Goal: Transaction & Acquisition: Register for event/course

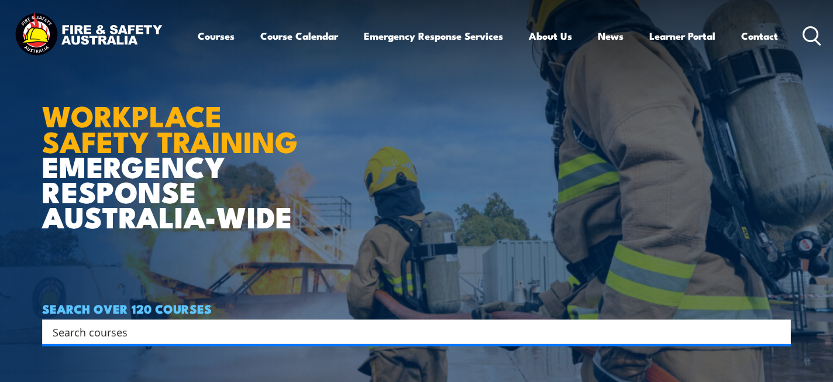
click at [244, 326] on input "Search input" at bounding box center [409, 332] width 712 height 18
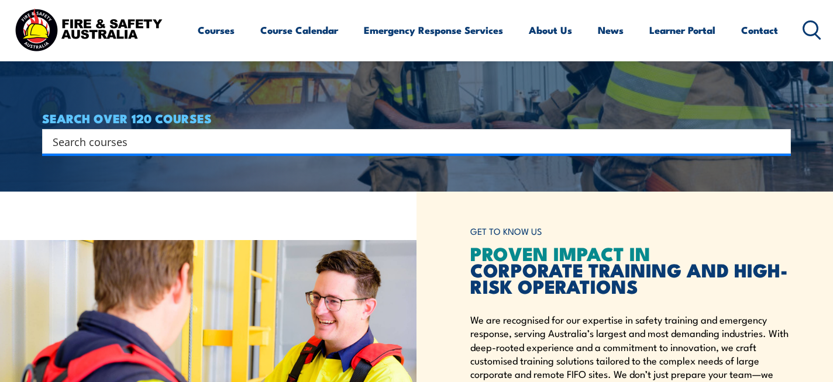
scroll to position [193, 0]
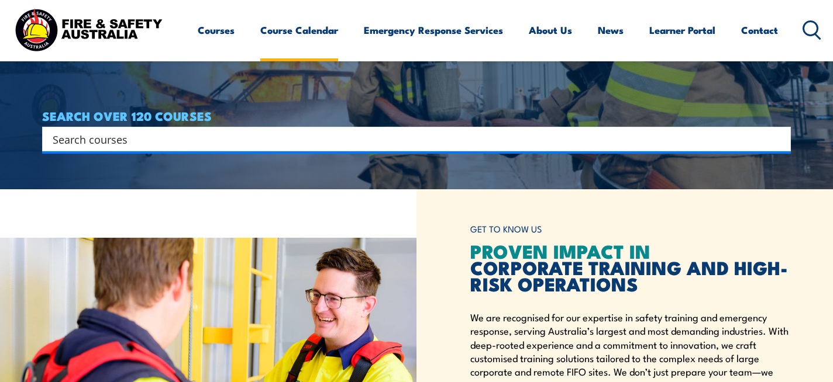
click at [310, 32] on link "Course Calendar" at bounding box center [299, 30] width 78 height 31
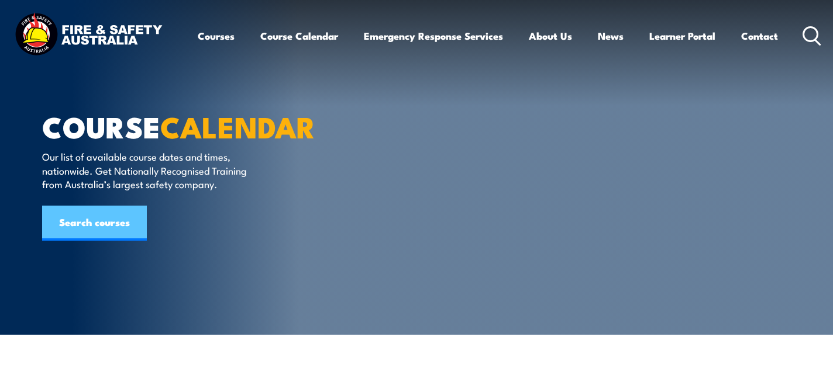
click at [83, 218] on link "Search courses" at bounding box center [94, 223] width 105 height 35
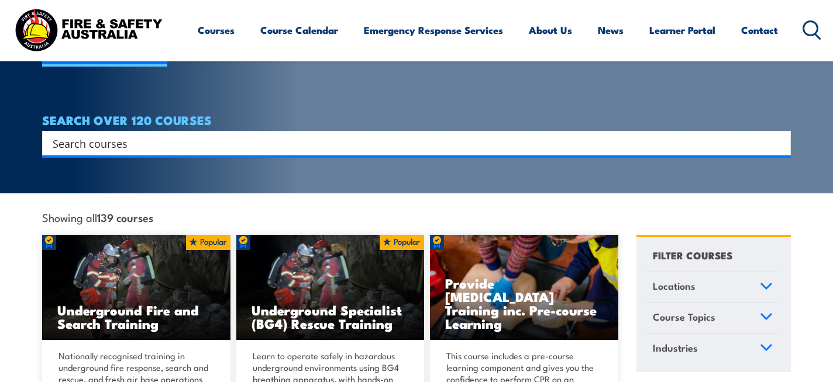
scroll to position [240, 0]
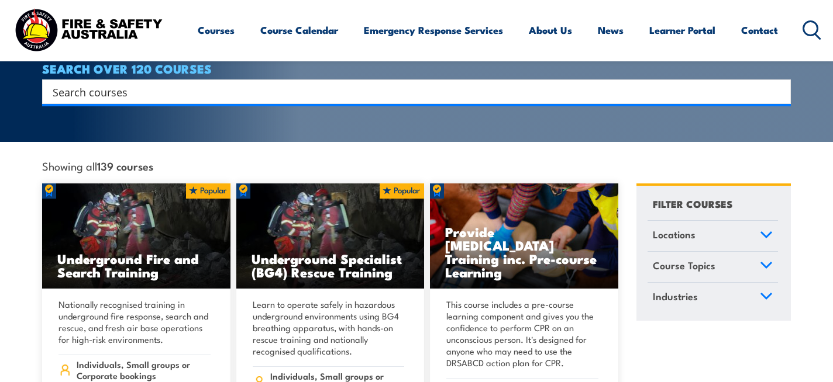
click at [765, 231] on icon at bounding box center [765, 235] width 13 height 8
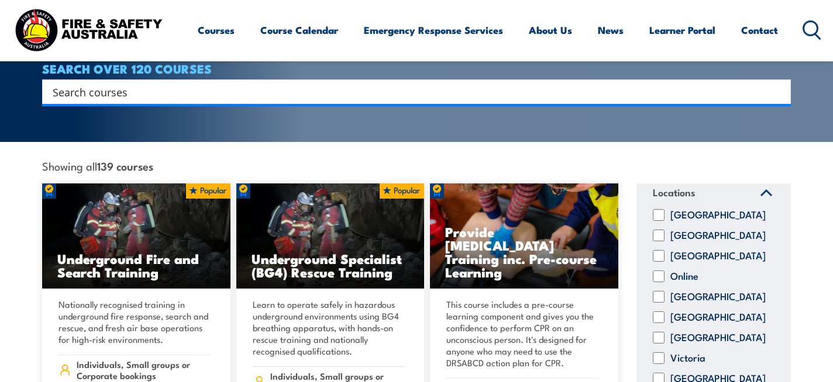
scroll to position [51, 0]
click at [698, 250] on label "Northern Territory" at bounding box center [717, 256] width 95 height 12
click at [664, 250] on input "Northern Territory" at bounding box center [658, 256] width 12 height 12
checkbox input "true"
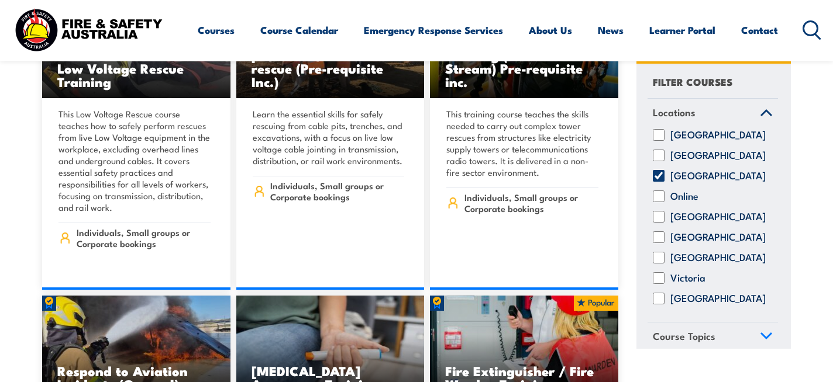
scroll to position [2184, 0]
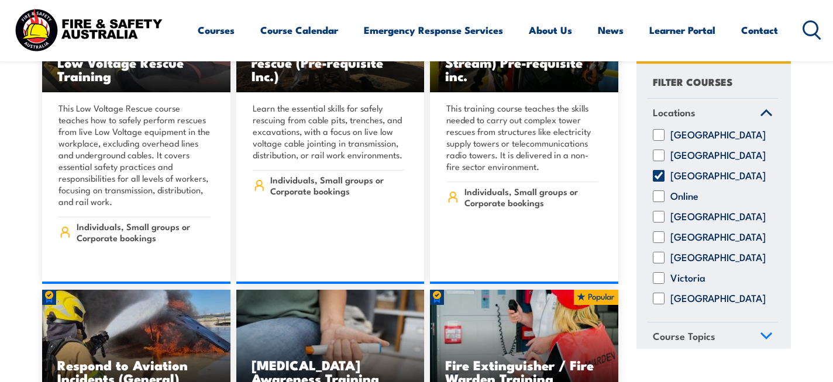
click at [764, 340] on link "Course Topics" at bounding box center [712, 338] width 130 height 30
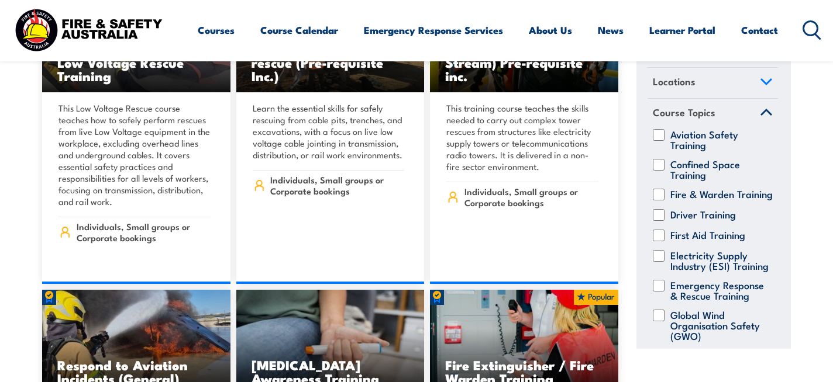
scroll to position [0, 0]
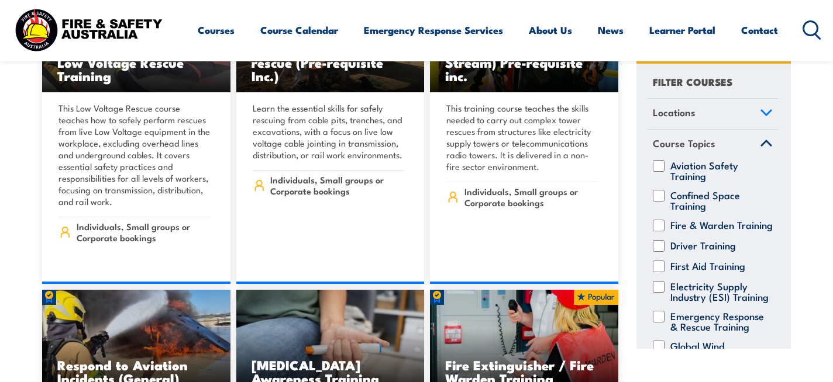
click at [662, 225] on input "Fire & Warden Training" at bounding box center [658, 225] width 12 height 12
checkbox input "true"
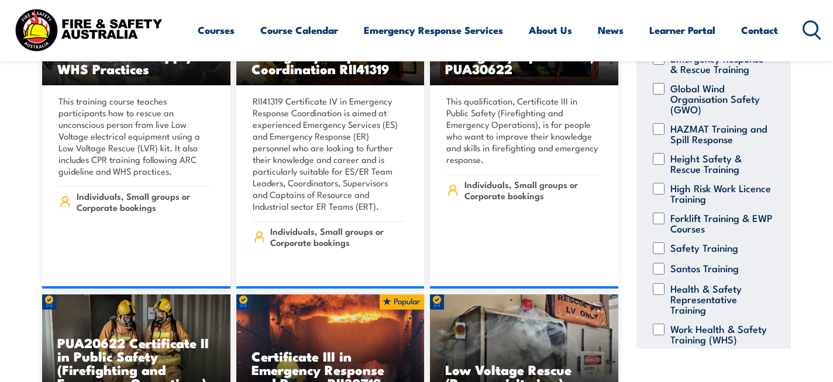
scroll to position [512, 0]
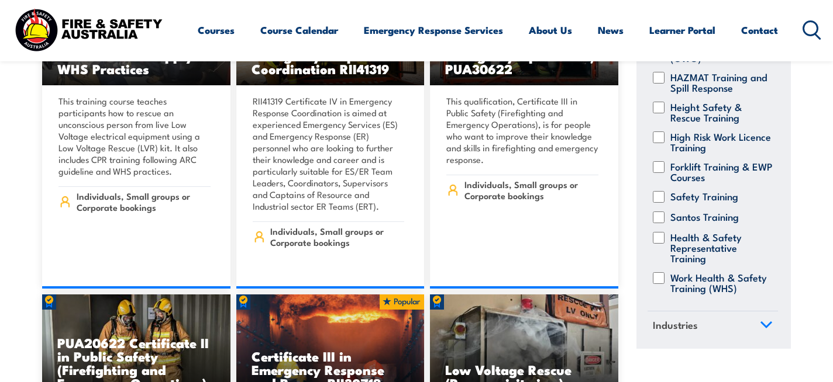
click at [762, 324] on icon at bounding box center [766, 324] width 11 height 5
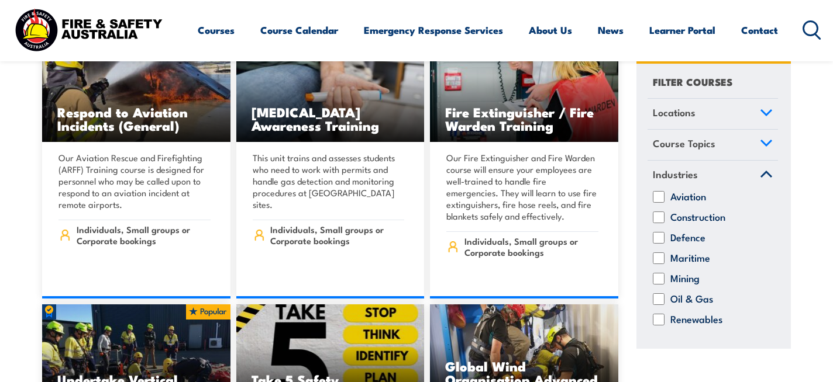
scroll to position [2433, 0]
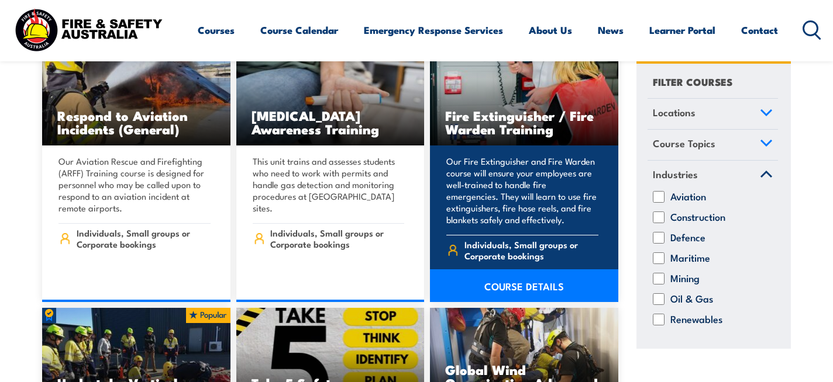
click at [519, 271] on link "COURSE DETAILS" at bounding box center [524, 286] width 188 height 33
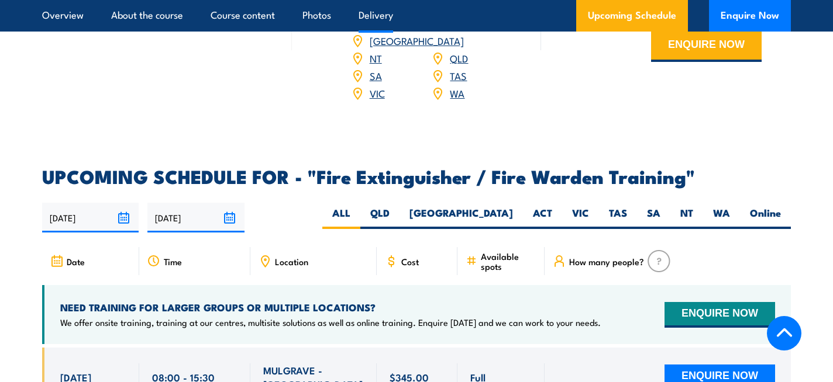
scroll to position [1915, 0]
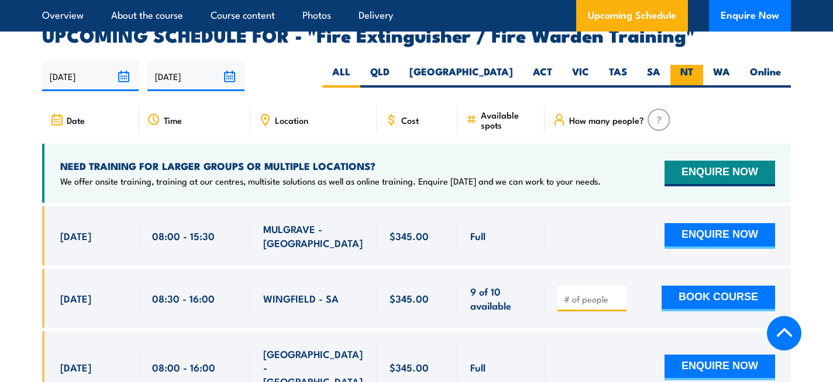
click at [685, 65] on label "NT" at bounding box center [686, 76] width 33 height 23
click at [693, 65] on input "NT" at bounding box center [697, 69] width 8 height 8
radio input "true"
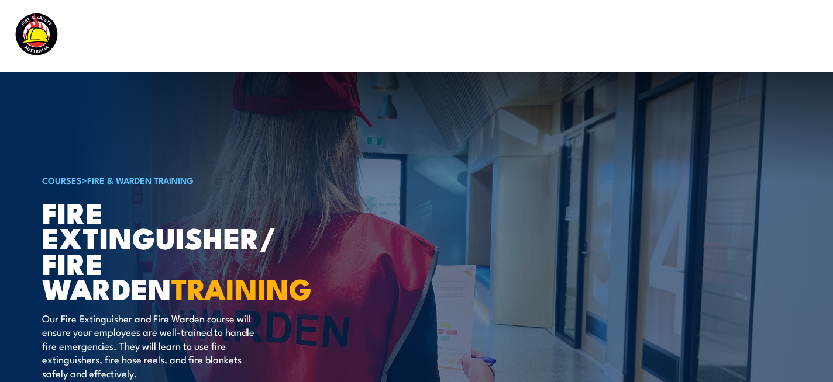
click at [65, 182] on link "COURSES" at bounding box center [62, 180] width 40 height 13
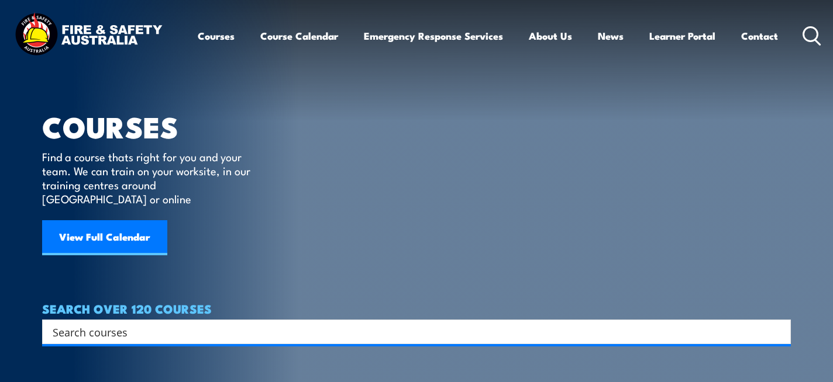
click at [267, 323] on input "Search input" at bounding box center [409, 332] width 712 height 18
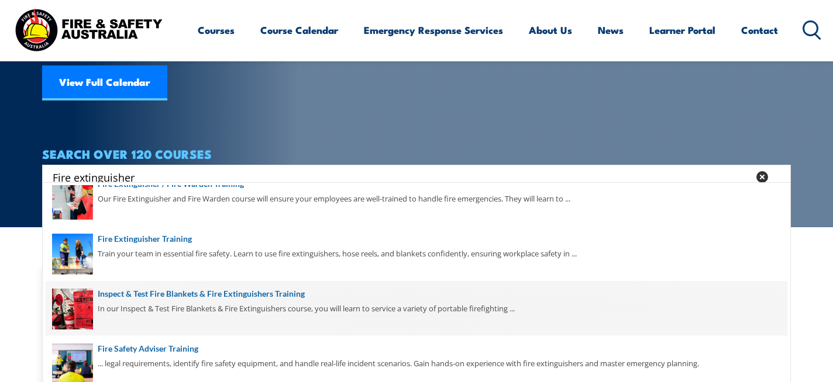
scroll to position [70, 0]
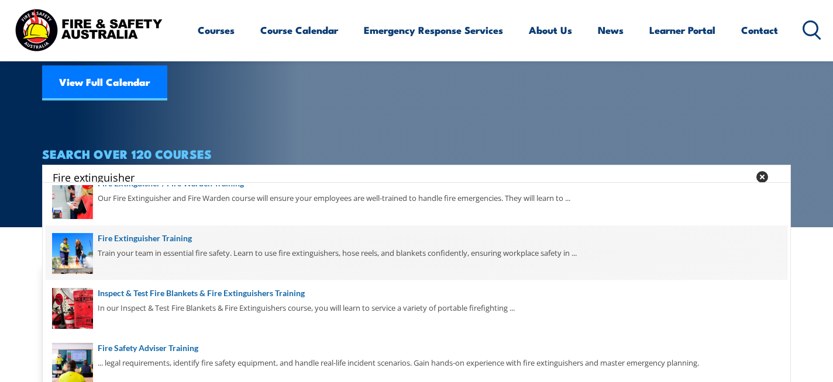
type input "Fire extinguisher"
click at [179, 238] on span at bounding box center [416, 253] width 741 height 55
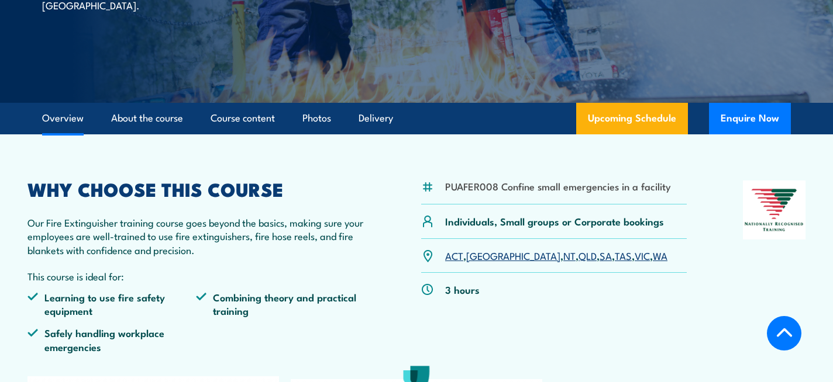
scroll to position [234, 0]
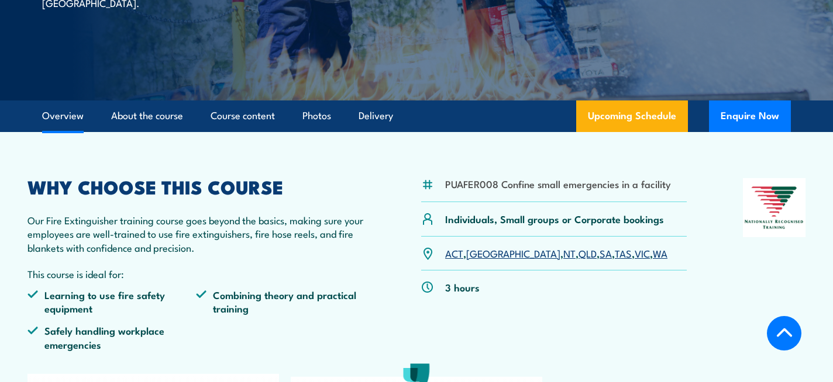
click at [563, 257] on link "NT" at bounding box center [569, 253] width 12 height 14
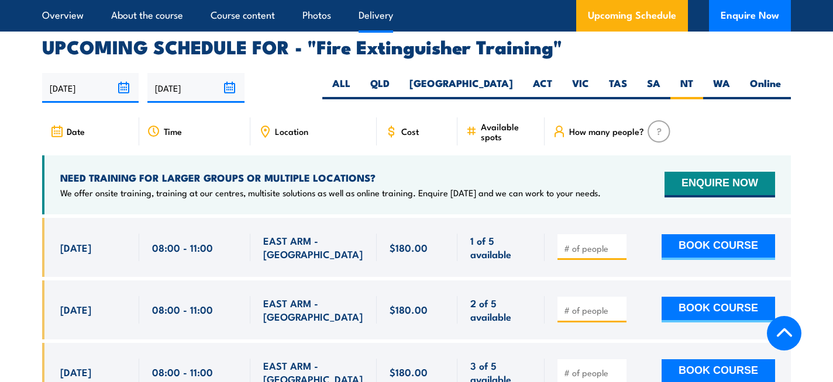
scroll to position [1962, 0]
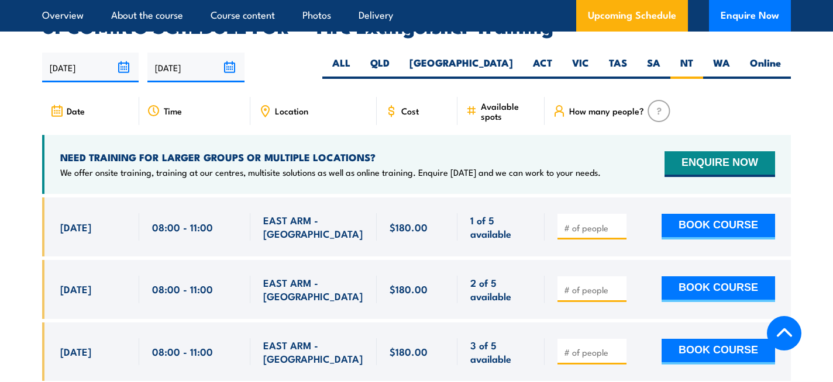
click at [578, 279] on div at bounding box center [591, 290] width 69 height 26
click at [595, 284] on input "number" at bounding box center [593, 290] width 58 height 12
click at [617, 284] on input "1" at bounding box center [593, 290] width 58 height 12
type input "2"
click at [617, 284] on input "2" at bounding box center [593, 290] width 58 height 12
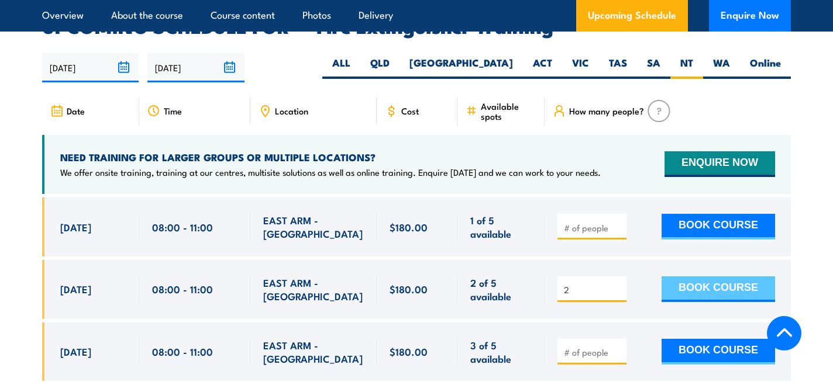
click at [689, 277] on button "BOOK COURSE" at bounding box center [717, 290] width 113 height 26
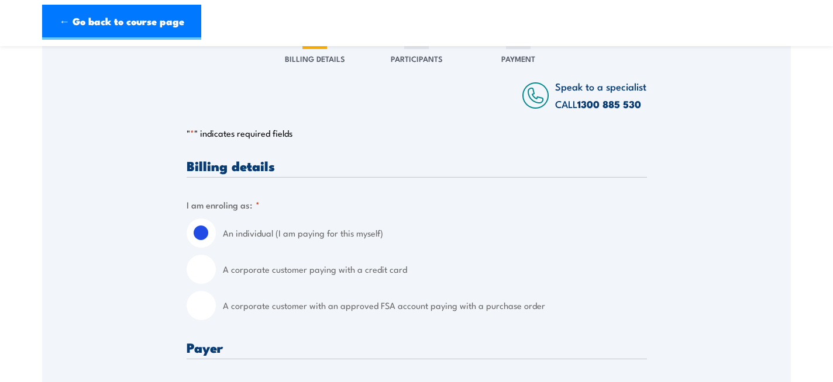
scroll to position [168, 0]
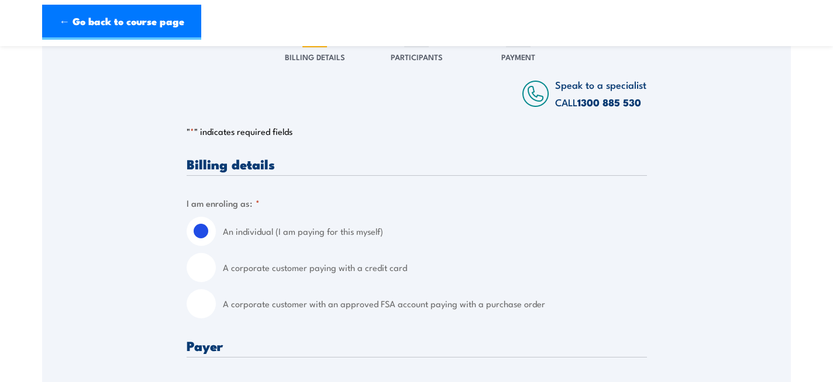
click at [206, 265] on input "A corporate customer paying with a credit card" at bounding box center [201, 267] width 29 height 29
radio input "true"
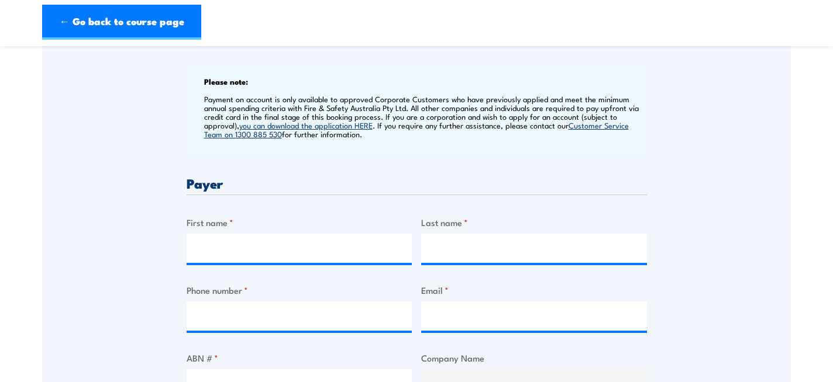
scroll to position [449, 0]
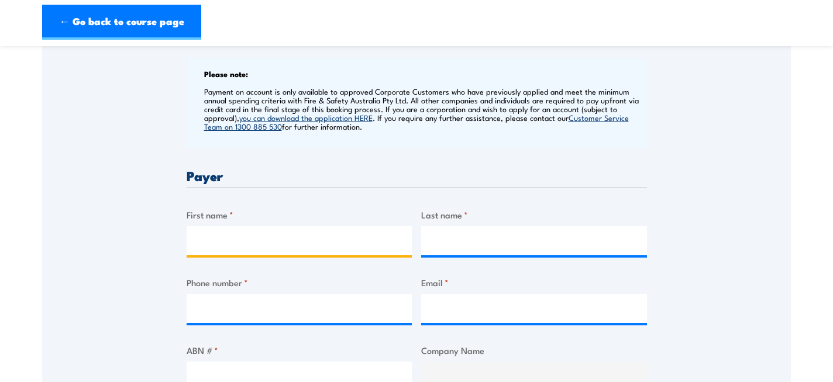
click at [288, 235] on input "First name *" at bounding box center [300, 240] width 226 height 29
type input "Phillip"
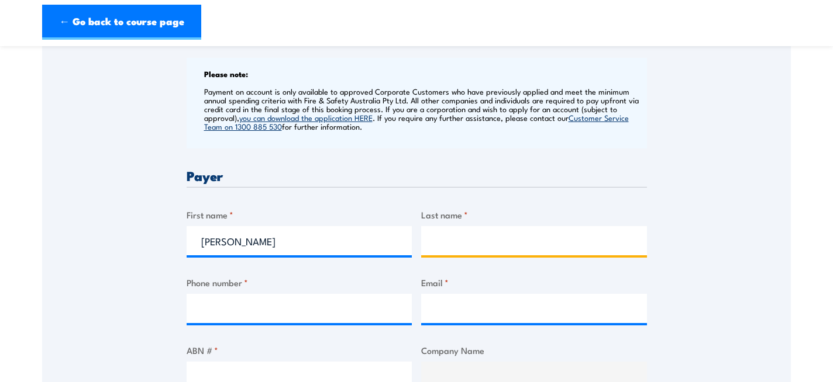
click at [476, 242] on input "Last name *" at bounding box center [534, 240] width 226 height 29
type input "Coleman"
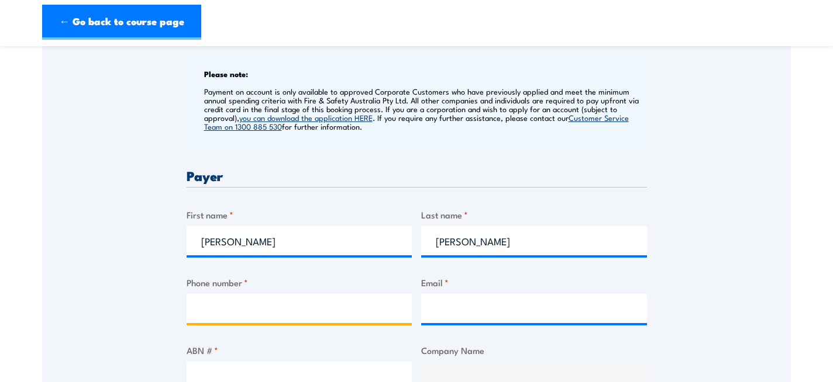
click at [321, 305] on input "Phone number *" at bounding box center [300, 308] width 226 height 29
type input "0418175109"
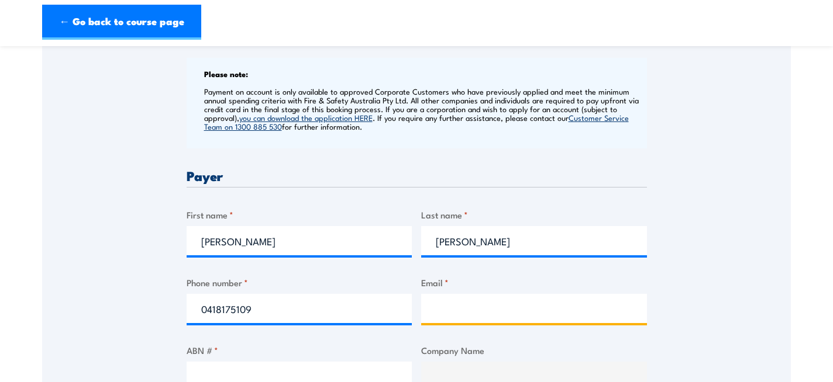
click at [509, 319] on input "Email *" at bounding box center [534, 308] width 226 height 29
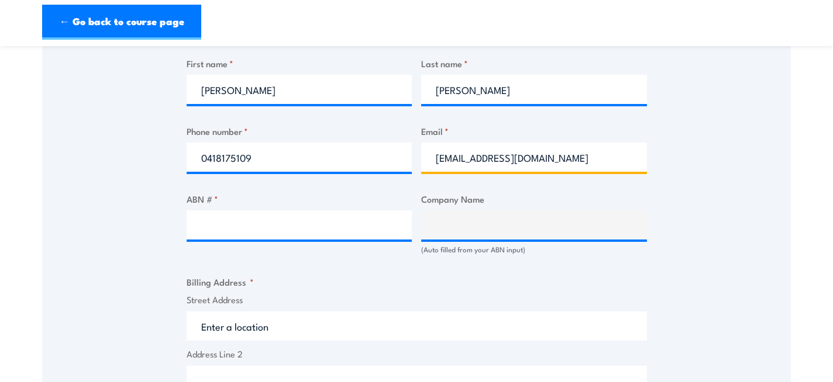
scroll to position [610, 0]
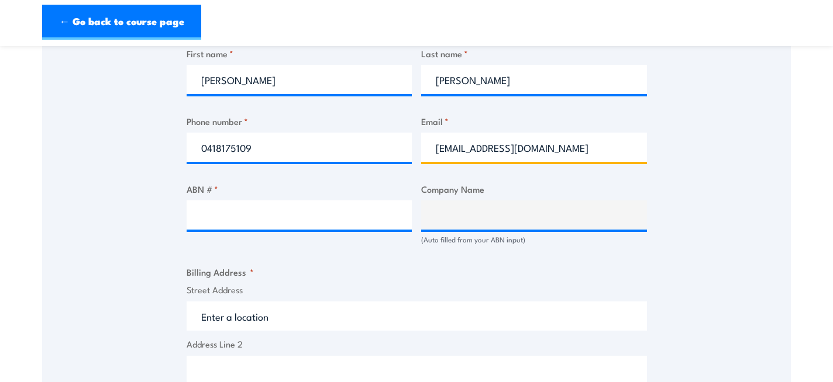
type input "trophirestaurants@hotmail.com"
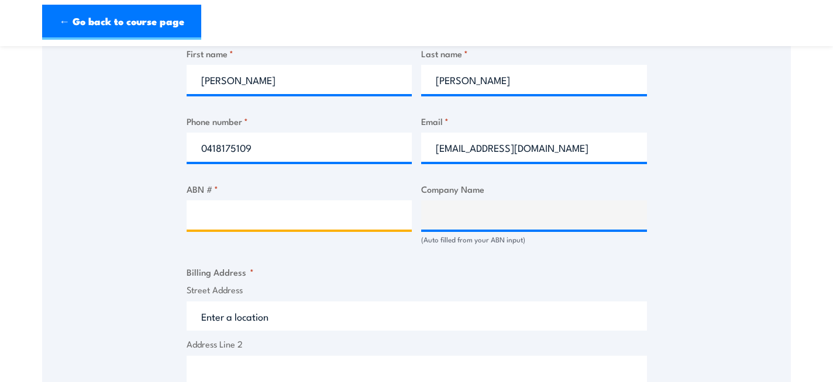
click at [311, 217] on input "ABN # *" at bounding box center [300, 215] width 226 height 29
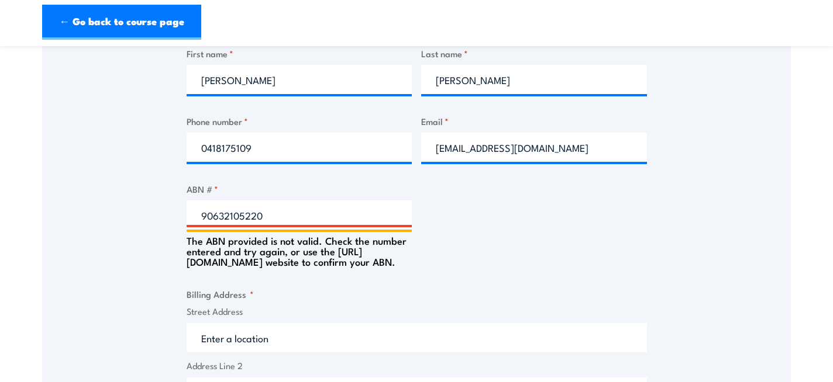
click at [246, 215] on input "90632105220" at bounding box center [300, 215] width 226 height 29
type input "90632015220"
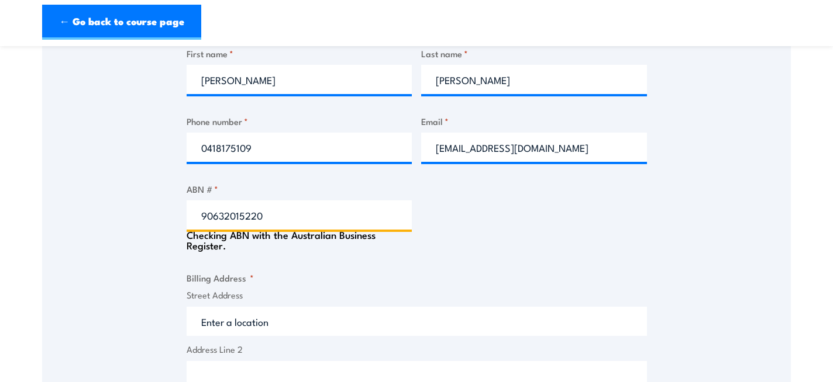
type input "The Trustee for The Trophi Trust"
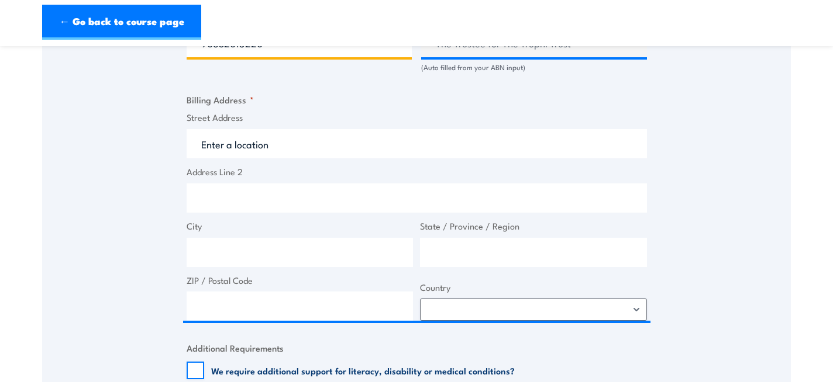
scroll to position [784, 0]
type input "90632015220"
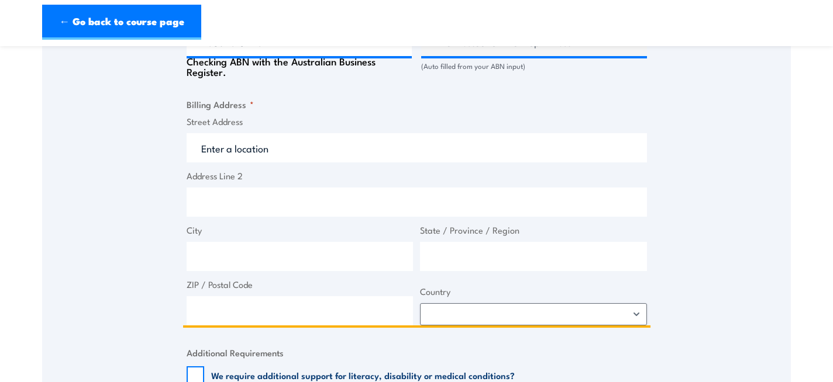
click at [254, 146] on input "Street Address" at bounding box center [417, 147] width 460 height 29
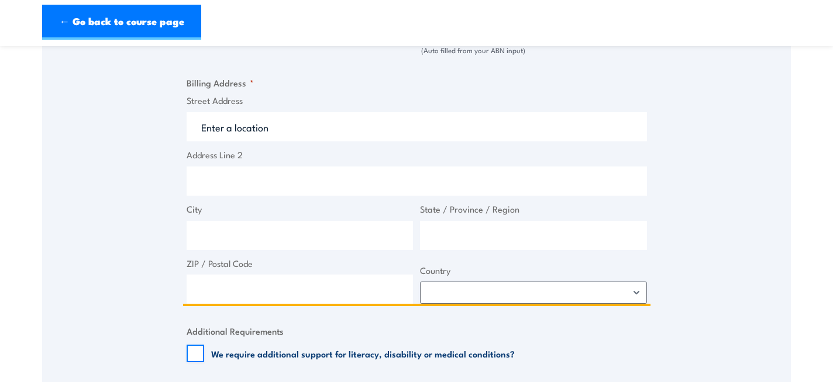
scroll to position [802, 0]
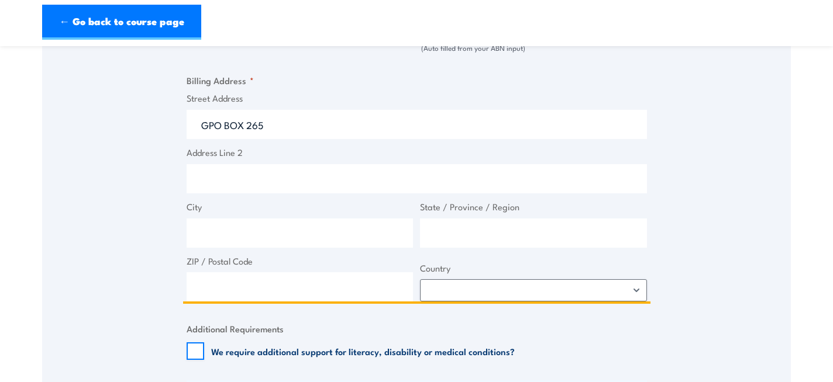
type input "GPO BOX 265"
click at [224, 233] on input "City" at bounding box center [300, 233] width 227 height 29
type input "Darwin"
click at [425, 243] on input "State / Province / Region" at bounding box center [533, 233] width 227 height 29
click at [364, 286] on input "ZIP / Postal Code" at bounding box center [300, 286] width 227 height 29
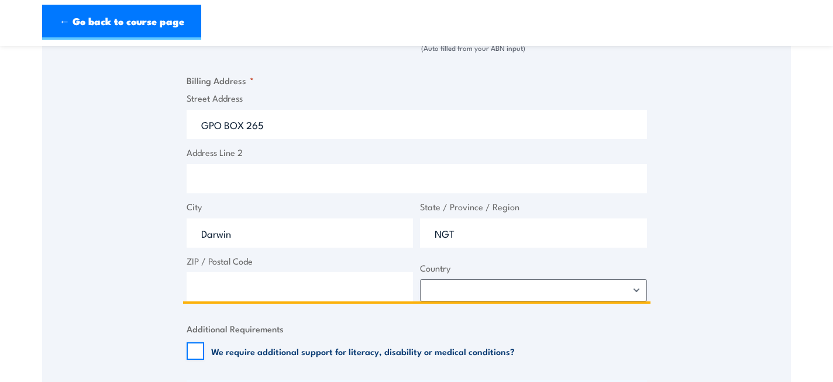
click at [449, 233] on input "NGT" at bounding box center [533, 233] width 227 height 29
type input "NT"
click at [388, 293] on input "ZIP / Postal Code" at bounding box center [300, 286] width 227 height 29
type input "0801"
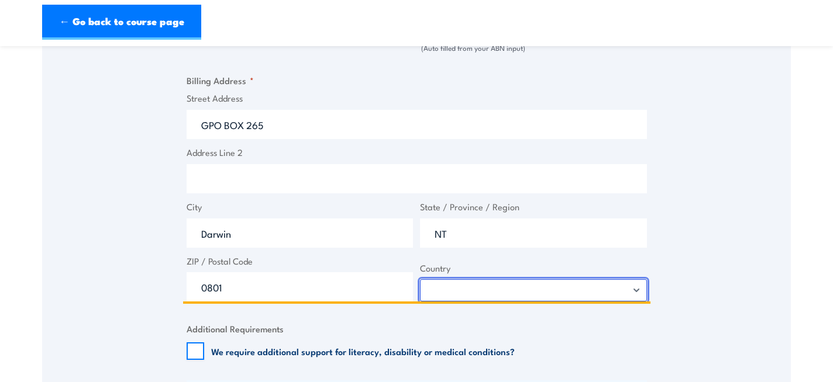
click at [562, 285] on select "Afghanistan Albania Algeria American Samoa Andorra Angola Anguilla Antarctica A…" at bounding box center [533, 290] width 227 height 22
select select "Australia"
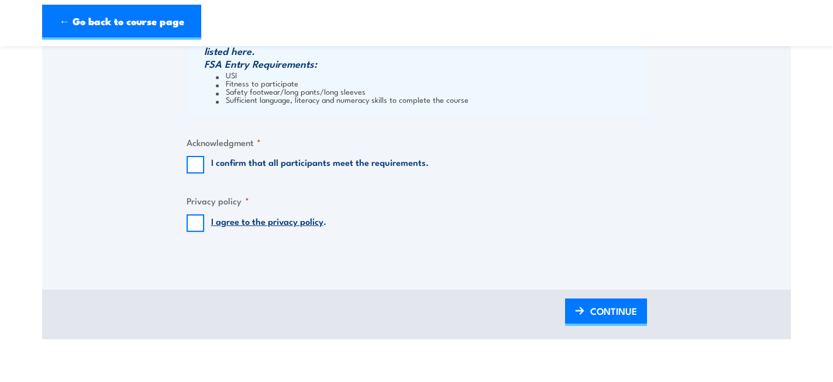
scroll to position [1165, 0]
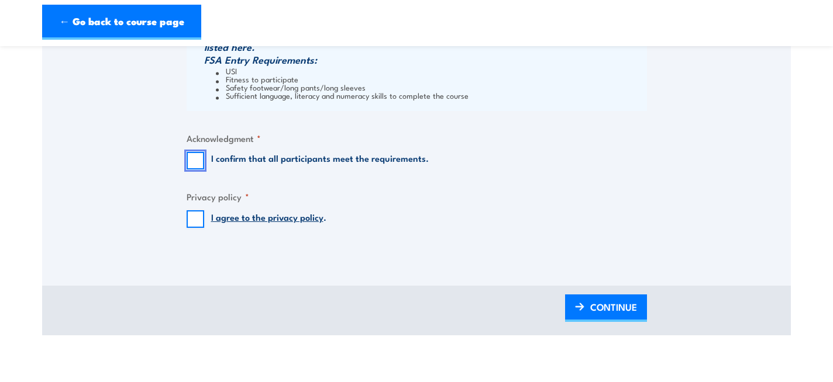
click at [195, 159] on input "I confirm that all participants meet the requirements." at bounding box center [196, 161] width 18 height 18
checkbox input "true"
click at [198, 216] on input "I agree to the privacy policy ." at bounding box center [196, 219] width 18 height 18
checkbox input "true"
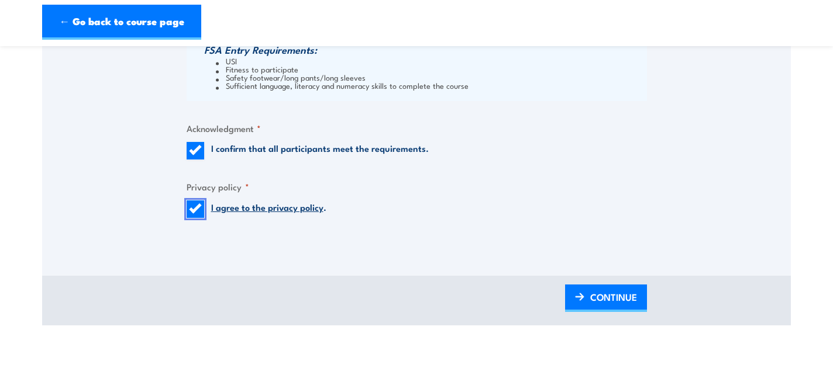
scroll to position [1214, 0]
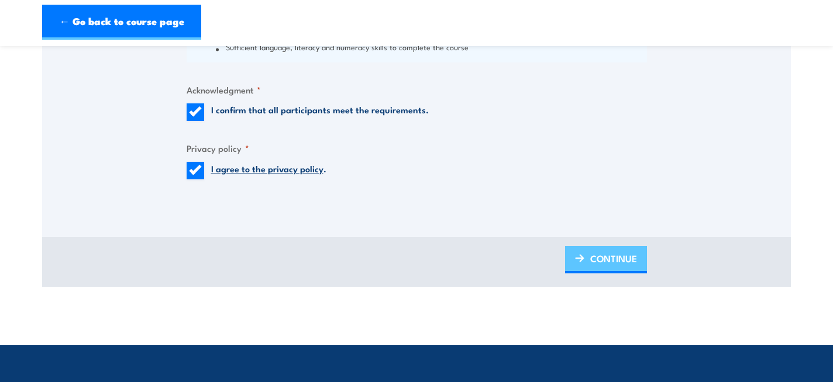
click at [603, 265] on span "CONTINUE" at bounding box center [613, 258] width 47 height 31
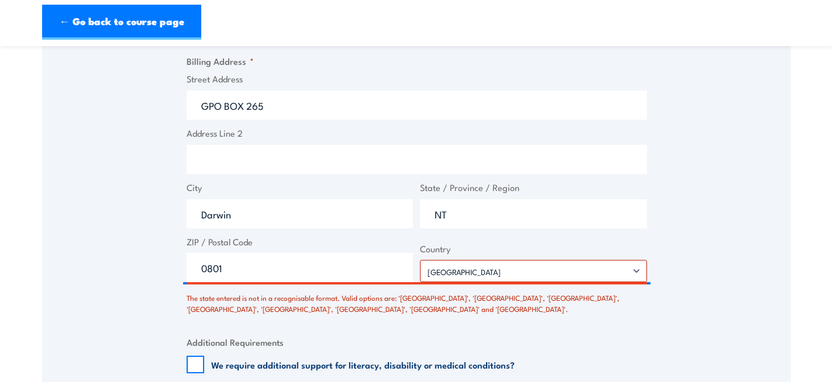
scroll to position [868, 0]
click at [462, 219] on input "NT" at bounding box center [533, 213] width 227 height 29
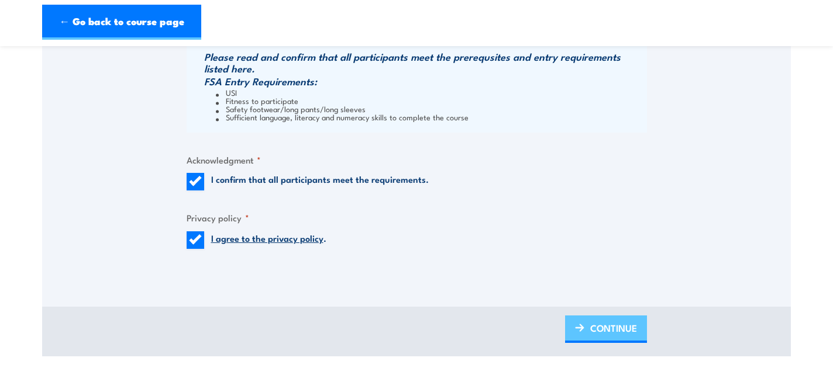
scroll to position [1223, 0]
type input "Northern Territory"
click at [607, 329] on span "CONTINUE" at bounding box center [613, 327] width 47 height 31
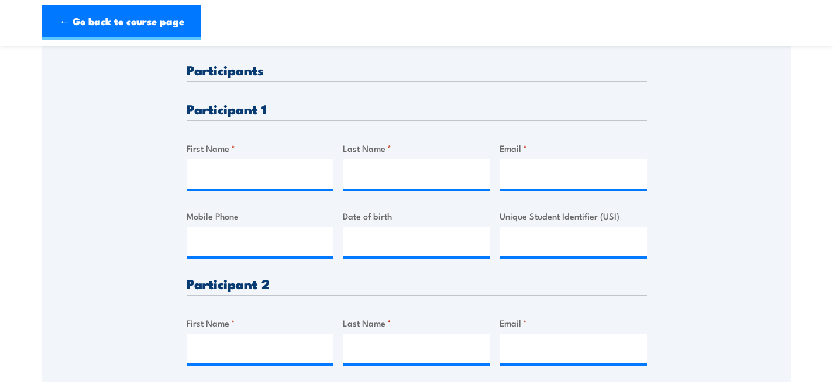
scroll to position [309, 0]
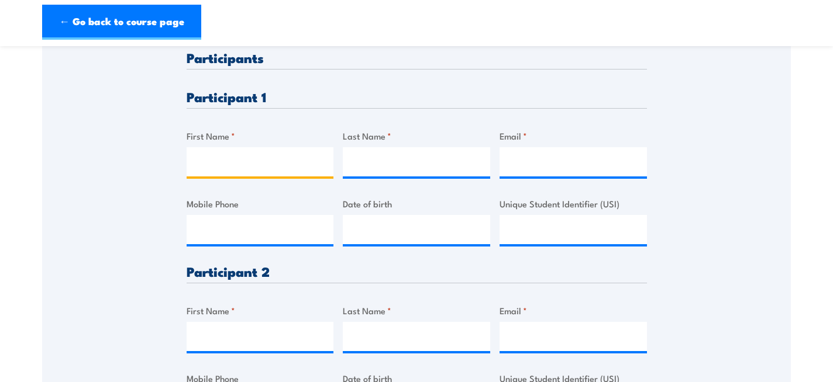
click at [278, 161] on input "First Name *" at bounding box center [260, 161] width 147 height 29
type input "Nadishka"
click at [354, 170] on input "Last Name *" at bounding box center [416, 161] width 147 height 29
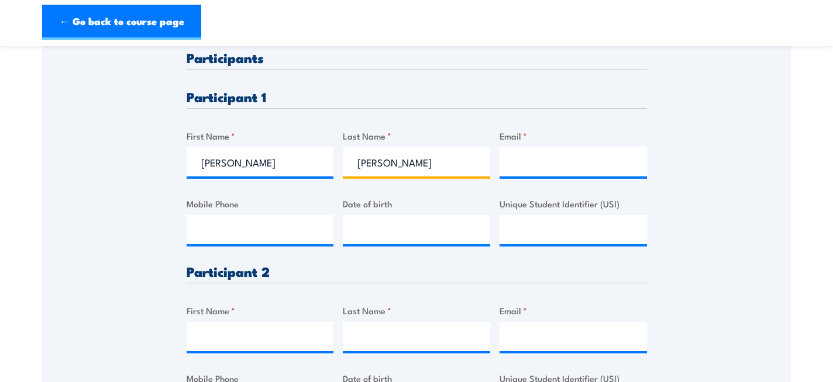
type input "Fernando"
click at [523, 166] on input "Email *" at bounding box center [572, 161] width 147 height 29
type input "fernandonadishka@gmail.com"
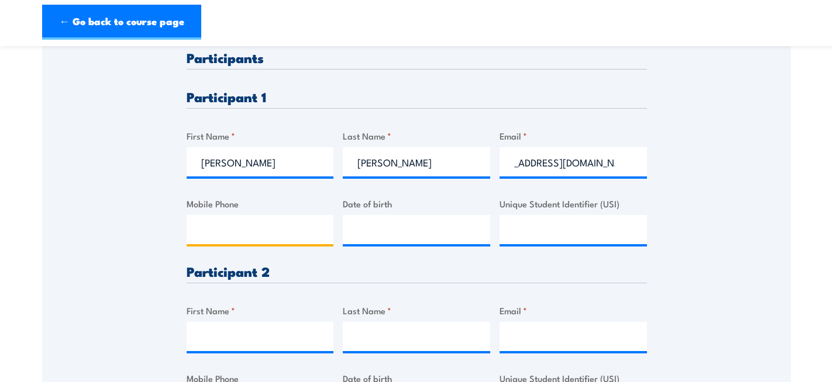
click at [291, 234] on input "Mobile Phone" at bounding box center [260, 229] width 147 height 29
type input "0410907647"
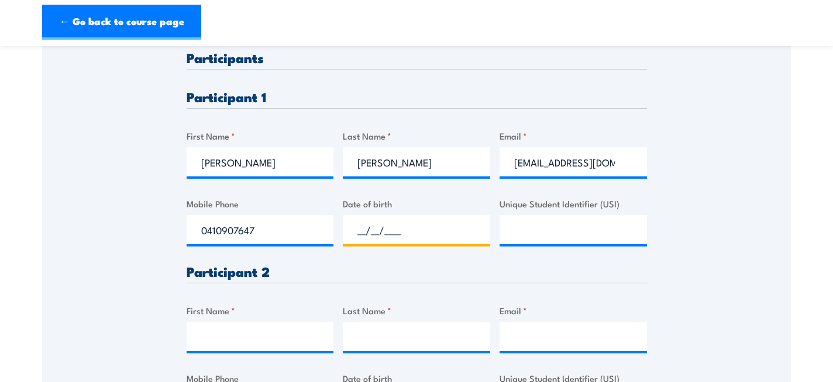
click at [384, 234] on input "__/__/____" at bounding box center [416, 229] width 147 height 29
type input "18/05/2007"
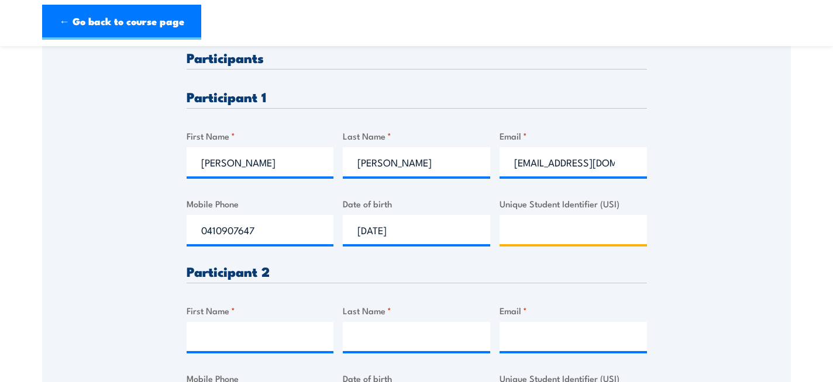
click at [536, 226] on input "Unique Student Identifier (USI)" at bounding box center [572, 229] width 147 height 29
type input "M9KVXQSCL5"
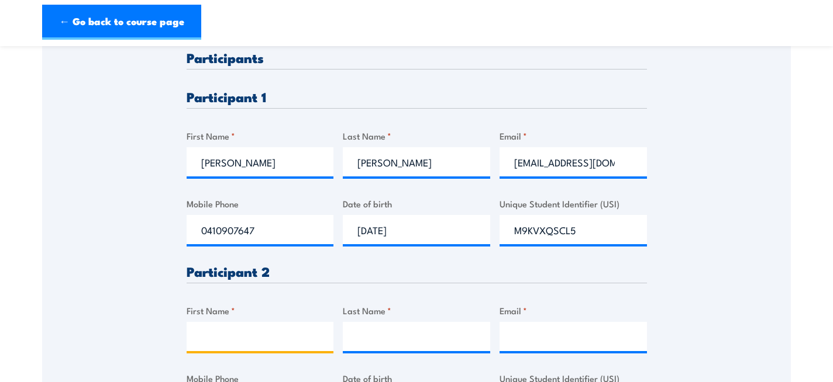
click at [291, 333] on input "First Name *" at bounding box center [260, 336] width 147 height 29
type input "Shreya"
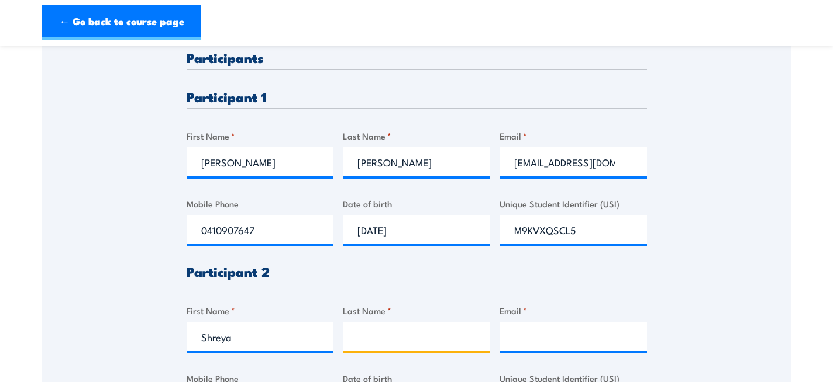
click at [393, 342] on input "Last Name *" at bounding box center [416, 336] width 147 height 29
type input "Bastakoti"
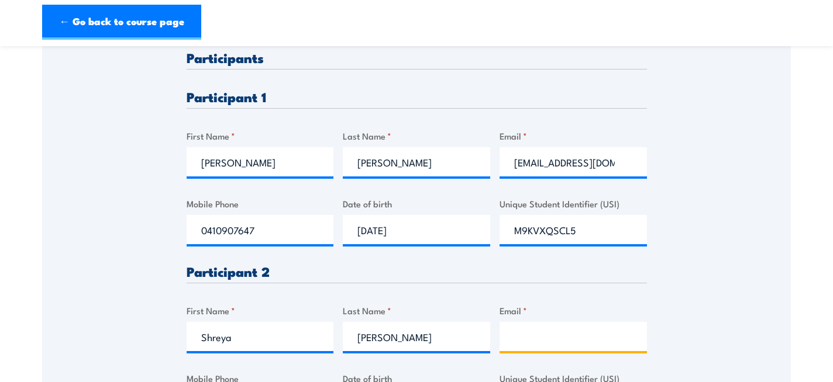
click at [534, 337] on input "Email *" at bounding box center [572, 336] width 147 height 29
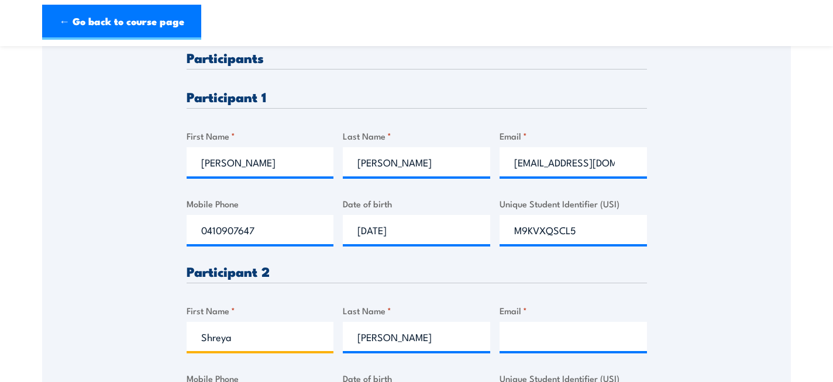
click at [268, 339] on input "Shreya" at bounding box center [260, 336] width 147 height 29
type input "S"
type input "Biskha"
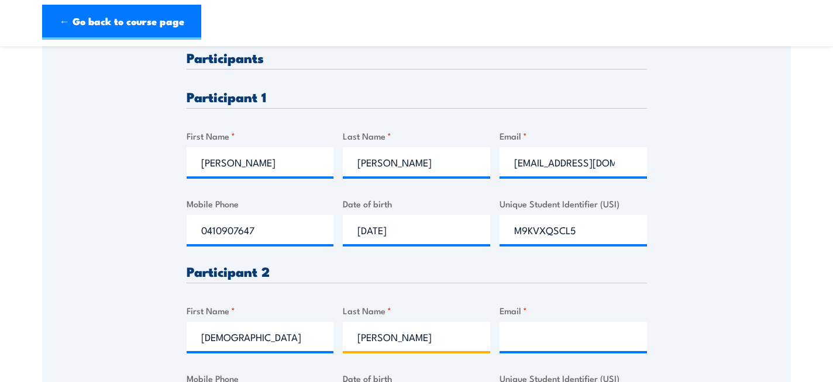
click at [402, 342] on input "Bastakoti" at bounding box center [416, 336] width 147 height 29
type input "B"
type input "Katwal"
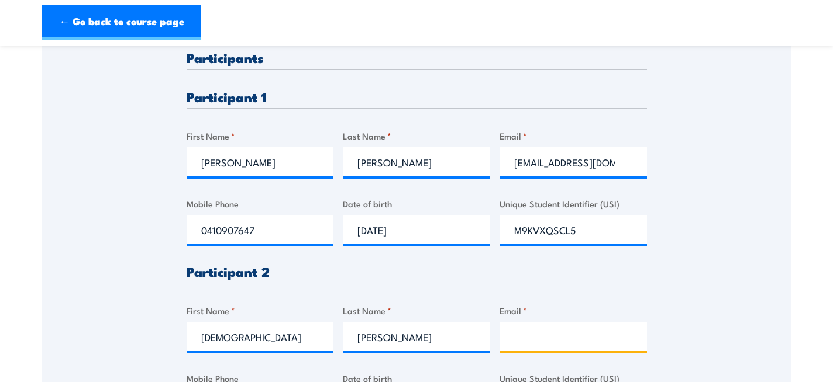
click at [525, 344] on input "Email *" at bounding box center [572, 336] width 147 height 29
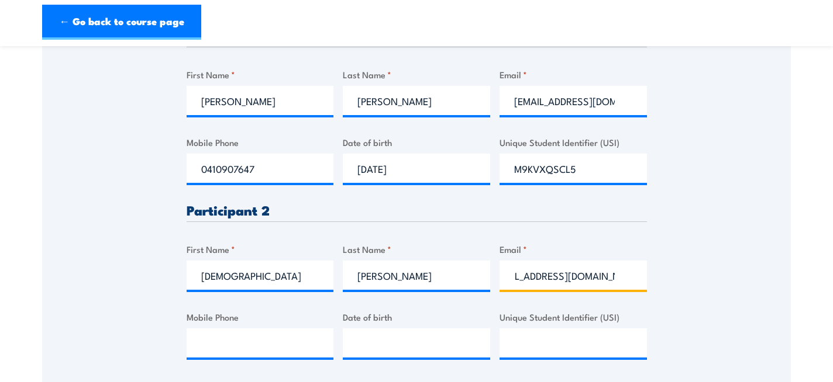
scroll to position [386, 0]
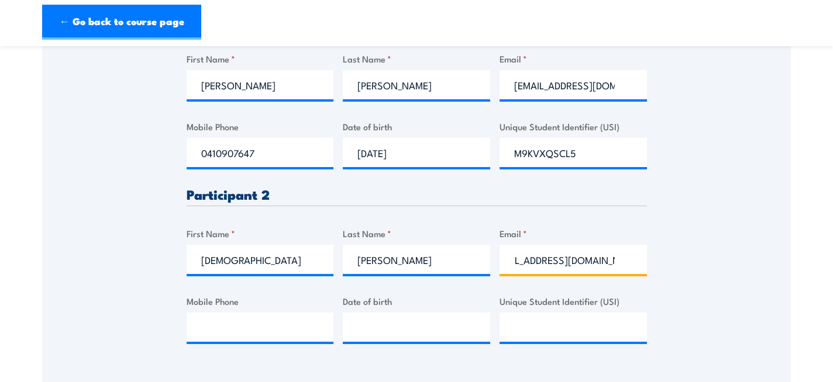
type input "bisakhakatwal84@gmail.com"
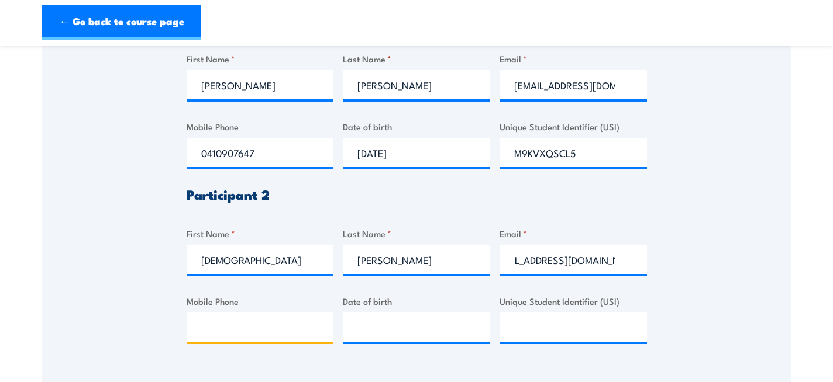
scroll to position [0, 0]
click at [286, 330] on input "Mobile Phone" at bounding box center [260, 327] width 147 height 29
type input "0433864403"
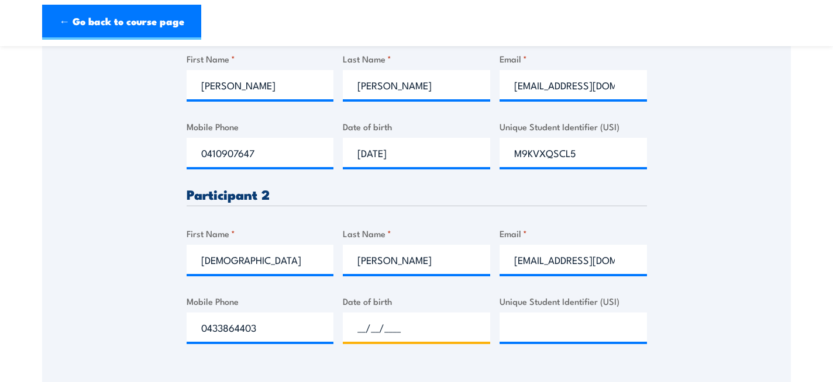
click at [353, 326] on input "__/__/____" at bounding box center [416, 327] width 147 height 29
type input "25/08/2000"
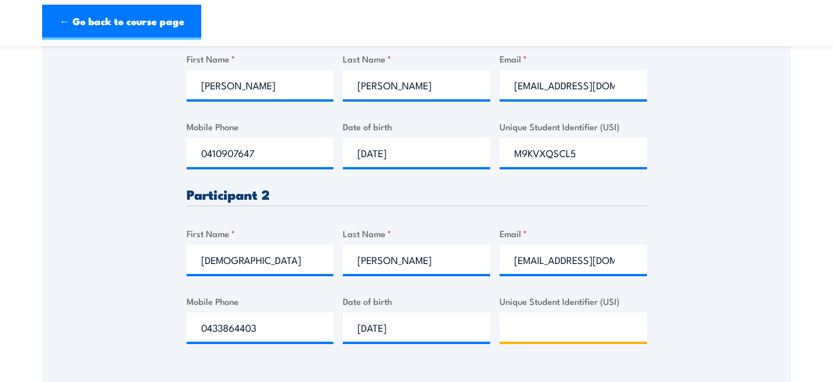
click at [521, 326] on input "Unique Student Identifier (USI)" at bounding box center [572, 327] width 147 height 29
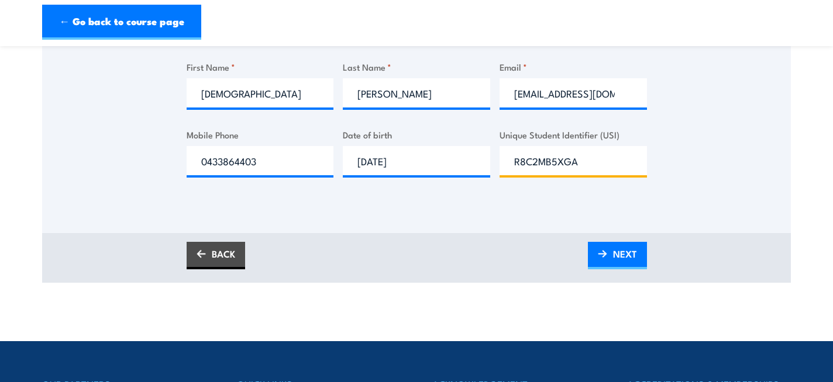
scroll to position [586, 0]
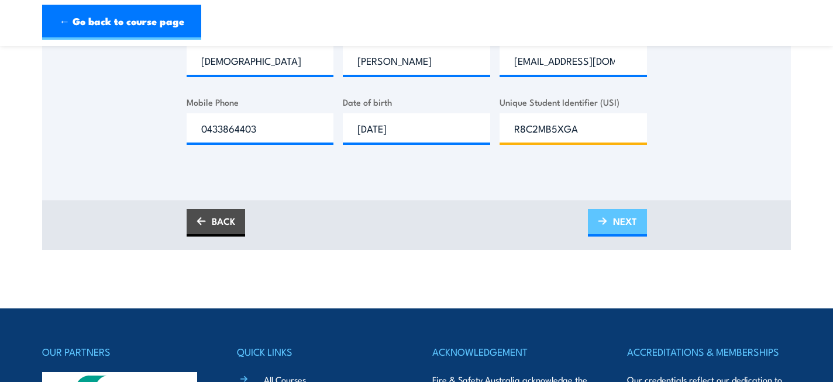
type input "R8C2MB5XGA"
click at [615, 225] on span "NEXT" at bounding box center [625, 221] width 24 height 31
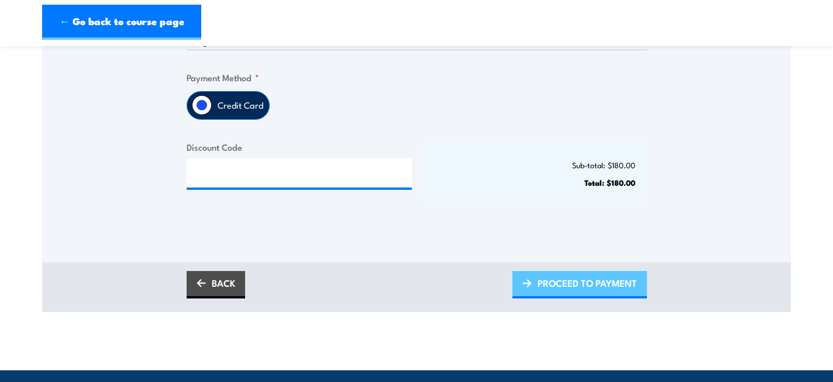
scroll to position [315, 0]
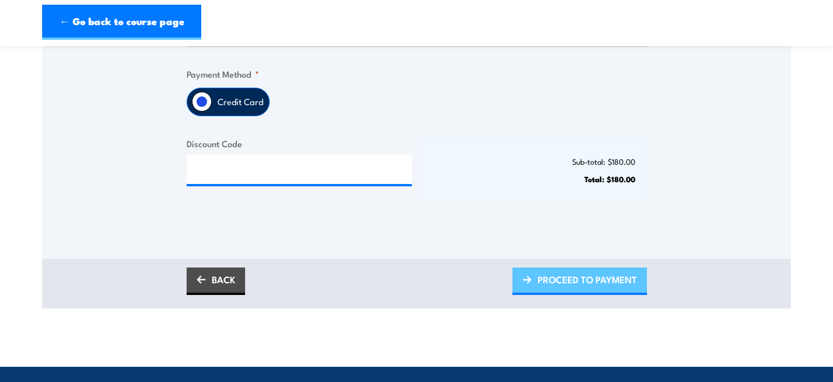
click at [580, 279] on span "PROCEED TO PAYMENT" at bounding box center [586, 279] width 99 height 31
